Goal: Task Accomplishment & Management: Use online tool/utility

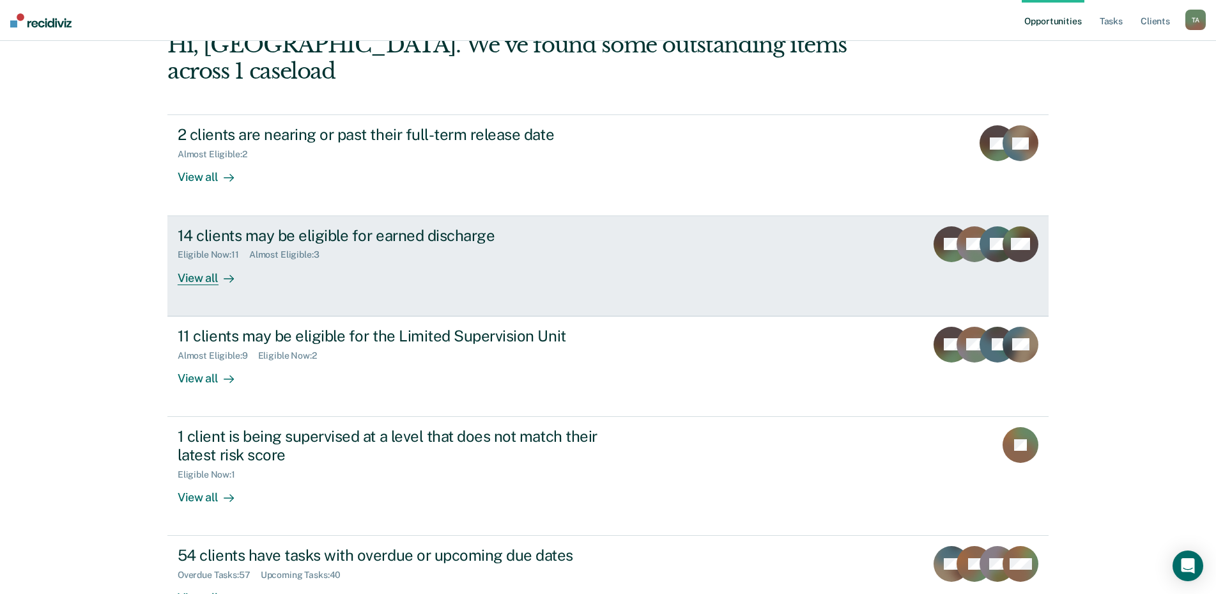
scroll to position [109, 0]
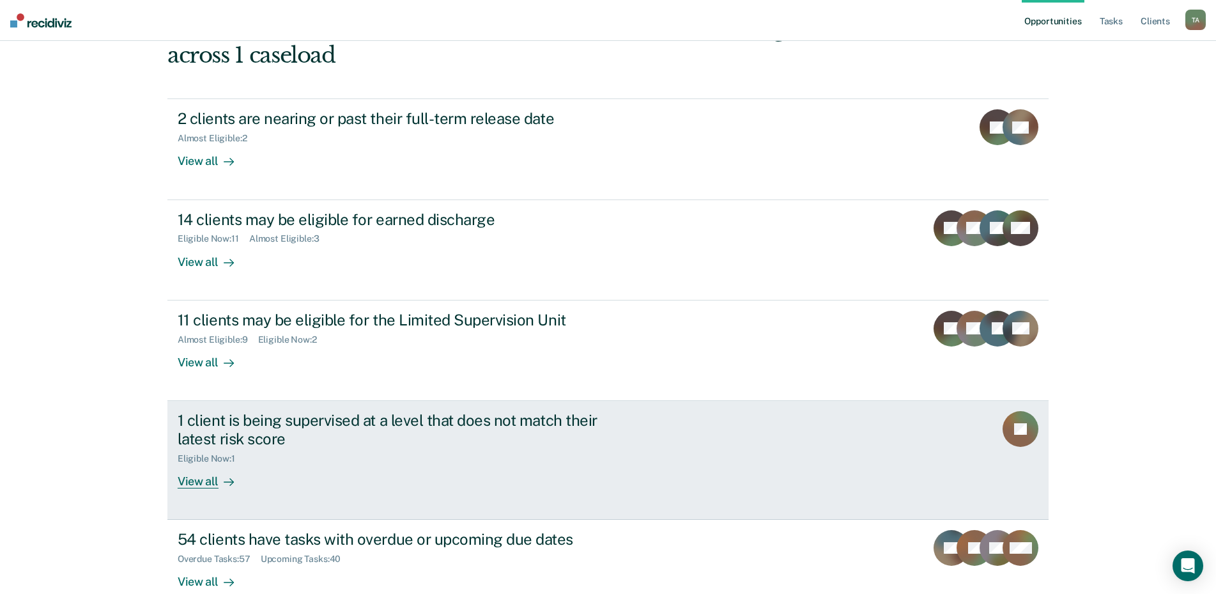
click at [206, 463] on div "View all" at bounding box center [214, 475] width 72 height 25
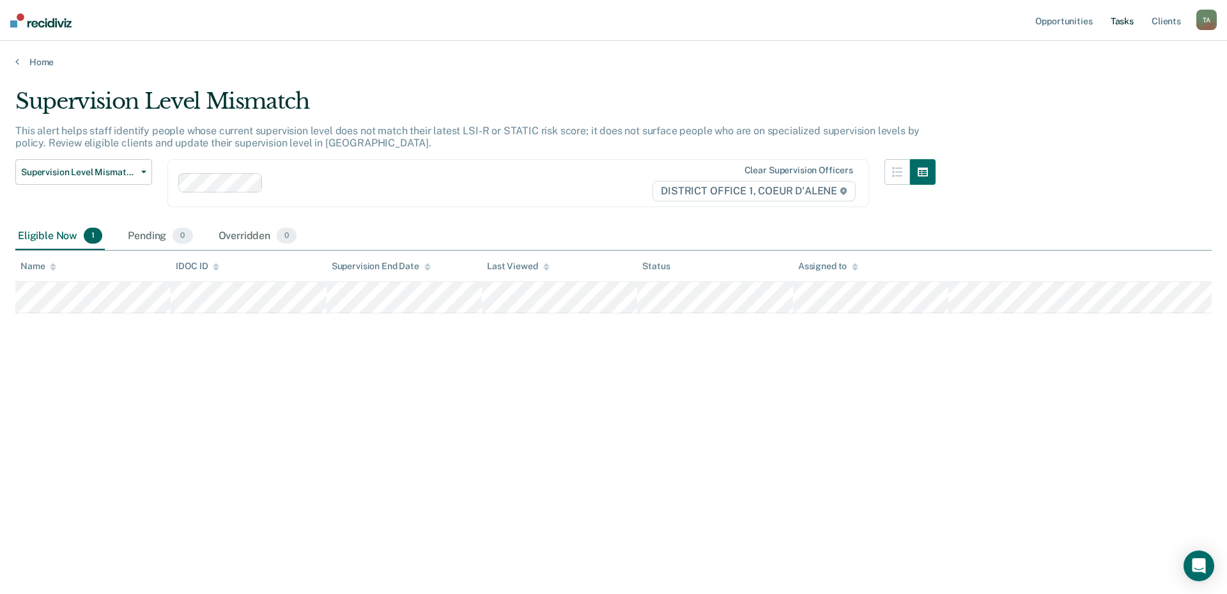
click at [1119, 26] on link "Tasks" at bounding box center [1122, 20] width 28 height 41
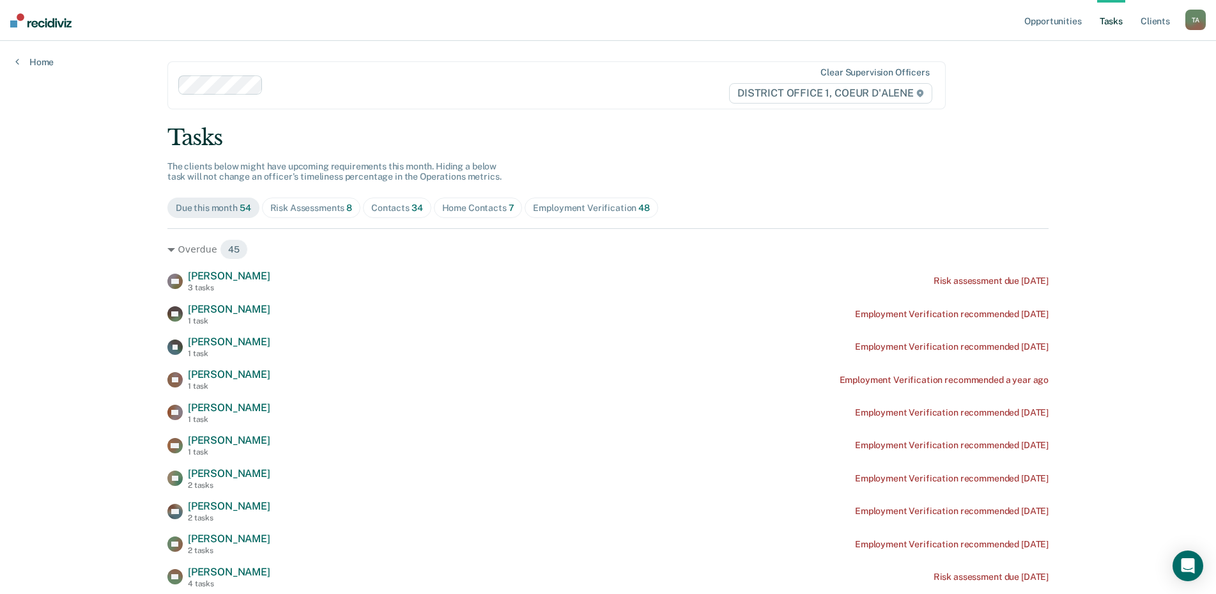
click at [346, 207] on span "8" at bounding box center [349, 208] width 6 height 10
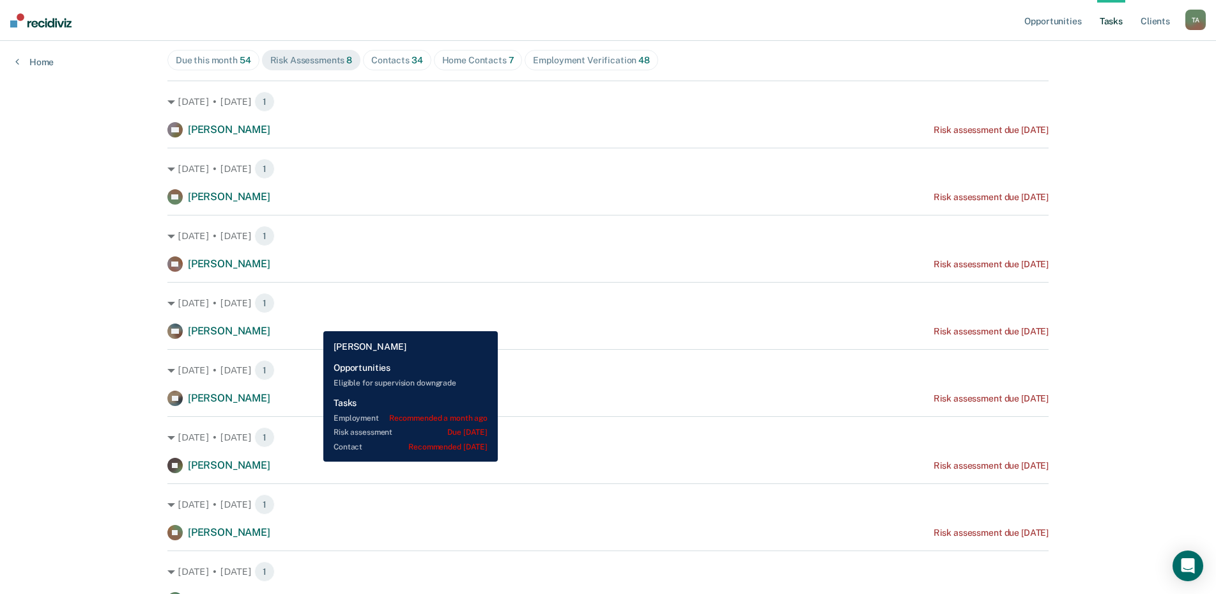
scroll to position [84, 0]
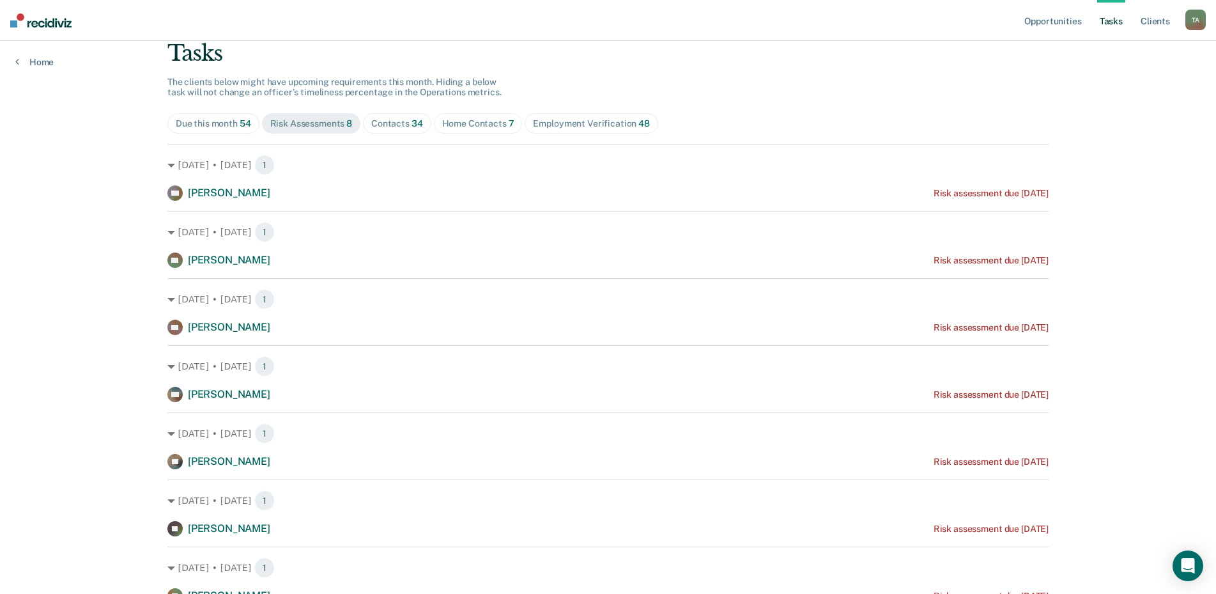
click at [375, 124] on div "Contacts 34" at bounding box center [397, 123] width 52 height 11
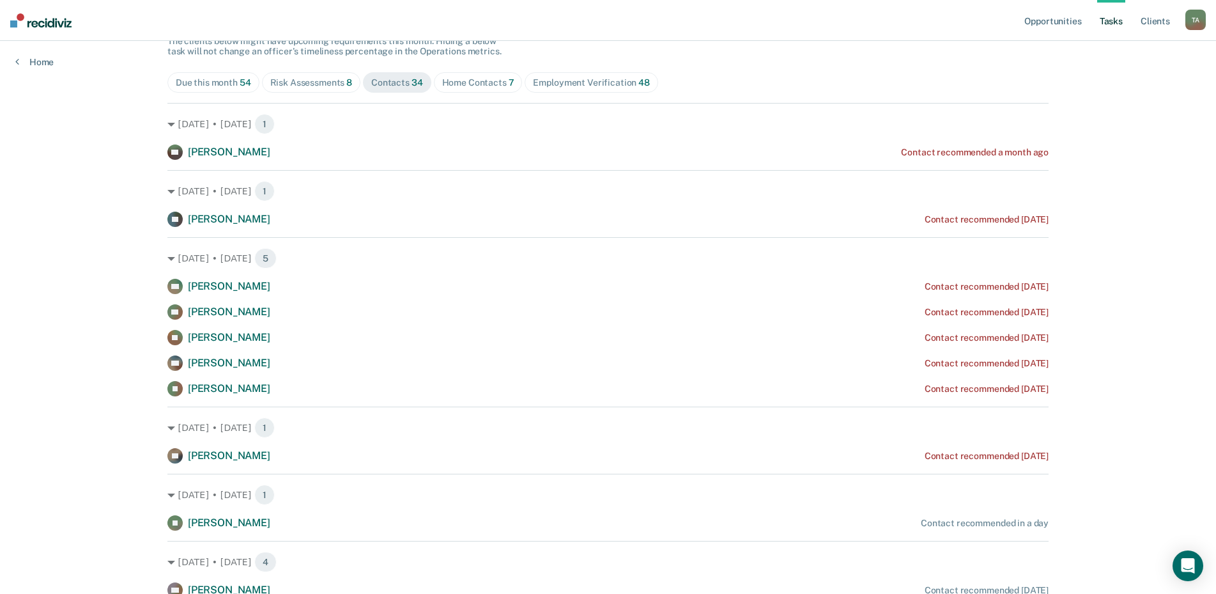
scroll to position [148, 0]
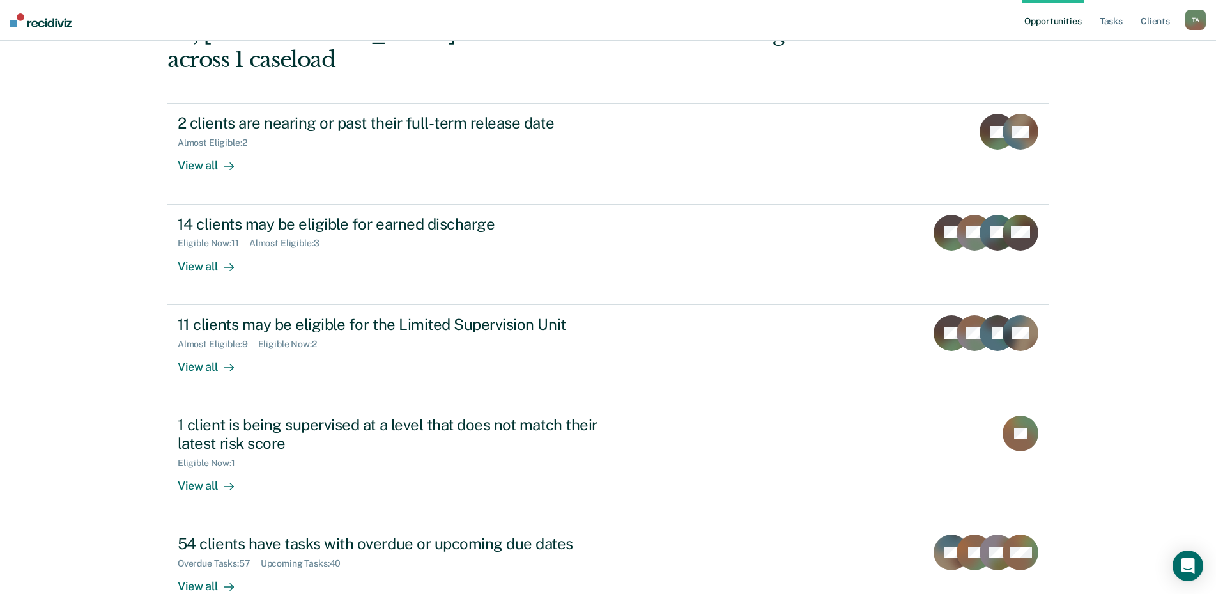
scroll to position [109, 0]
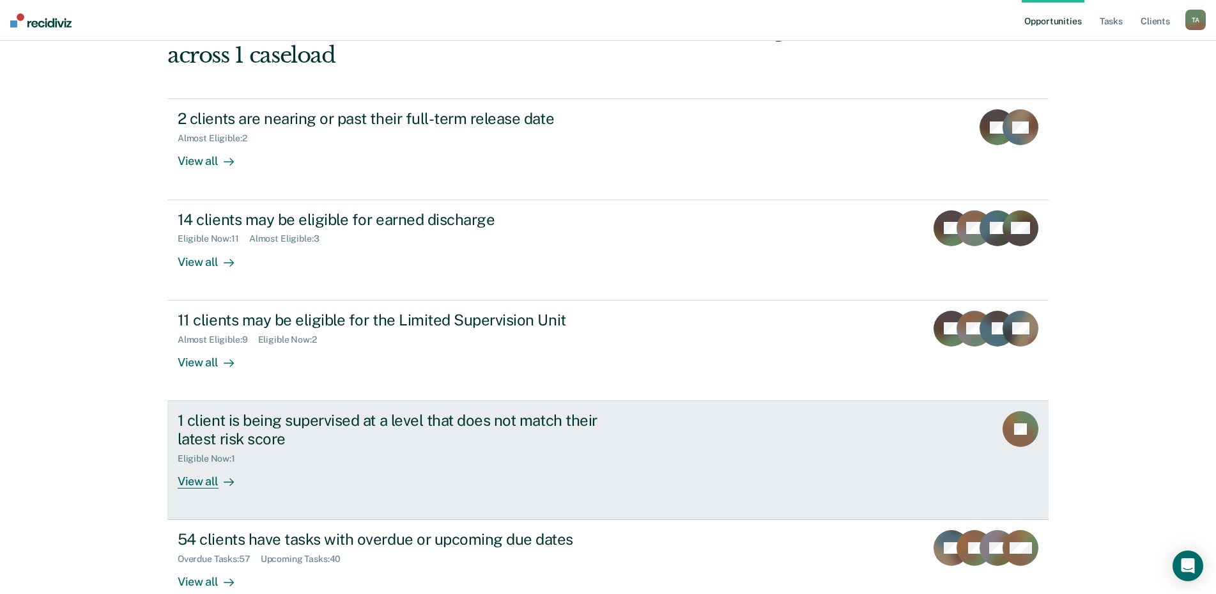
click at [219, 473] on div at bounding box center [226, 480] width 15 height 15
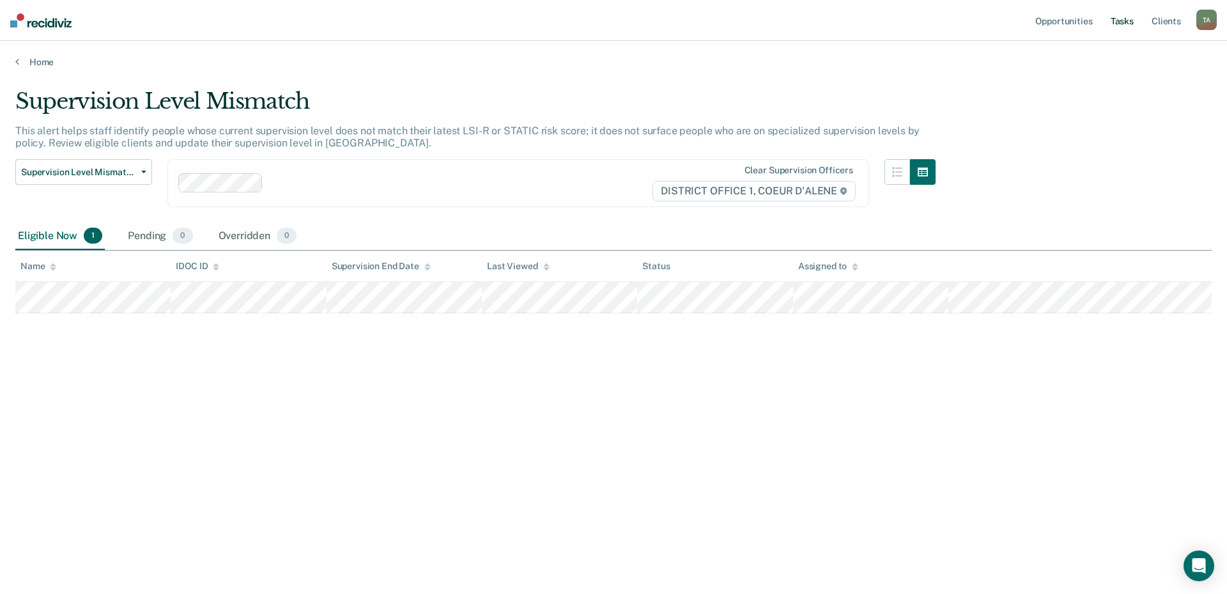
click at [1123, 21] on link "Tasks" at bounding box center [1122, 20] width 28 height 41
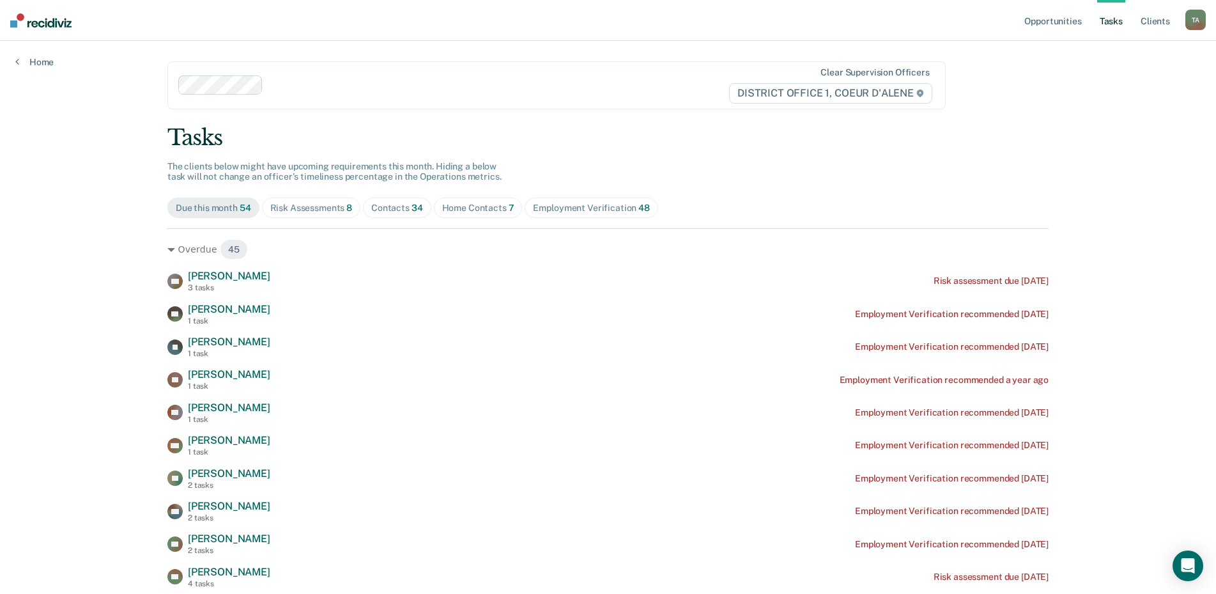
click at [413, 210] on span "34" at bounding box center [417, 208] width 12 height 10
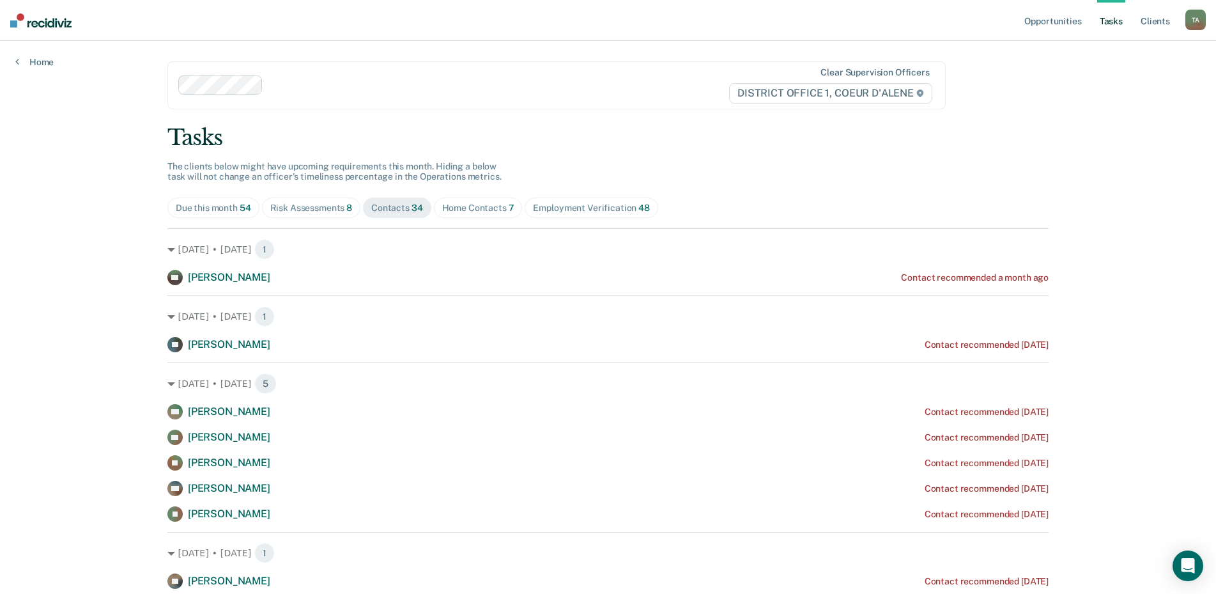
click at [459, 210] on div "Home Contacts 7" at bounding box center [478, 208] width 72 height 11
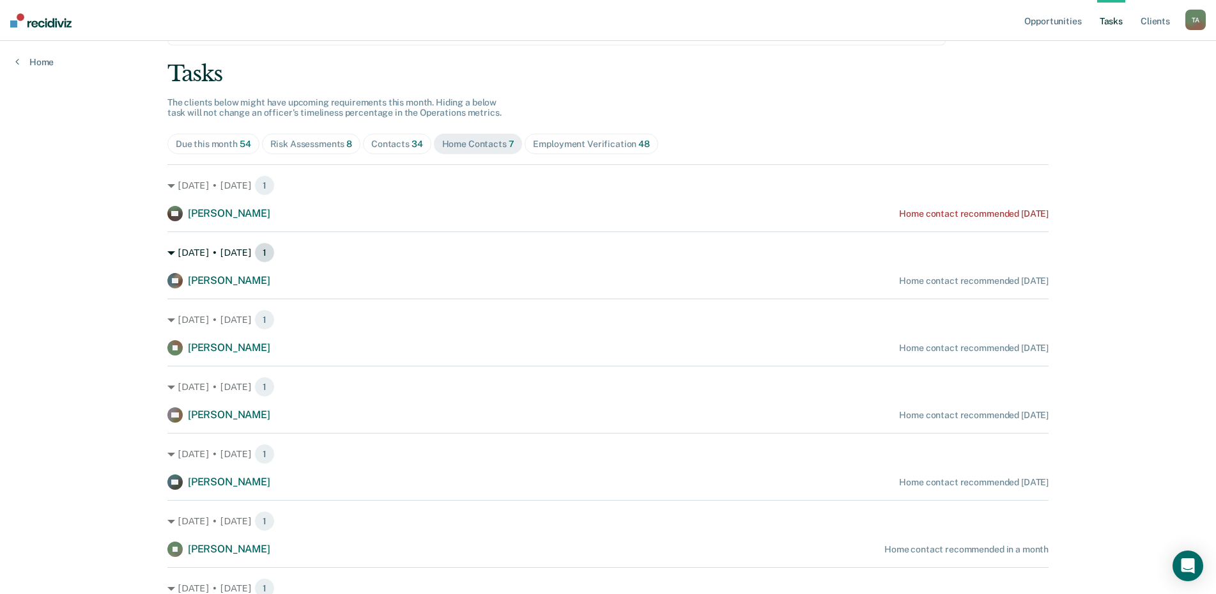
scroll to position [128, 0]
